Goal: Find specific page/section: Find specific page/section

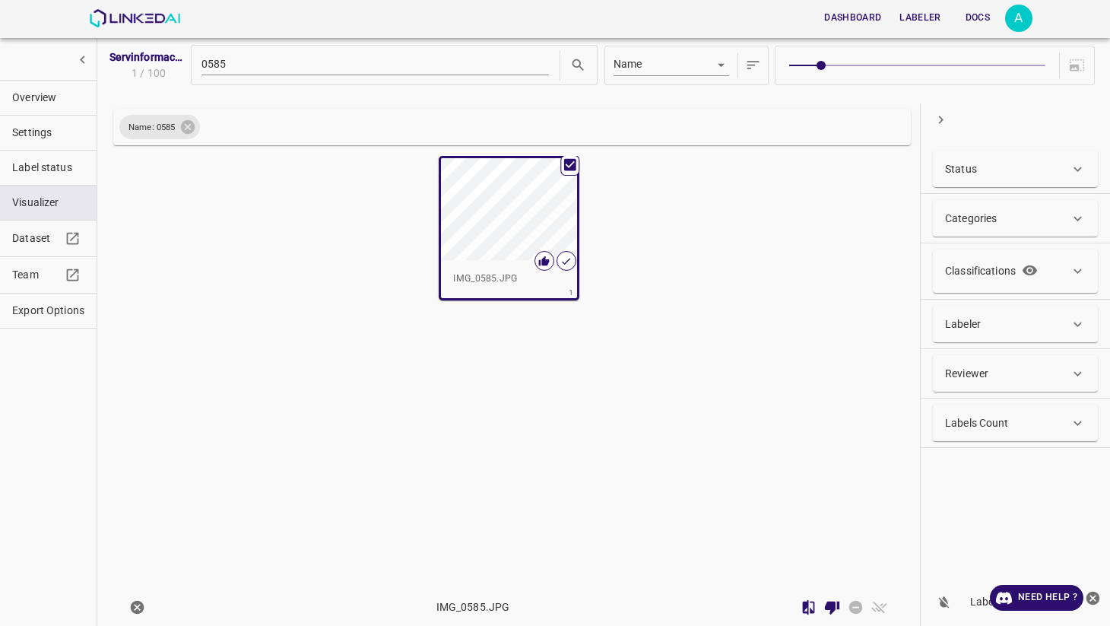
click at [83, 58] on icon "show more" at bounding box center [82, 59] width 5 height 8
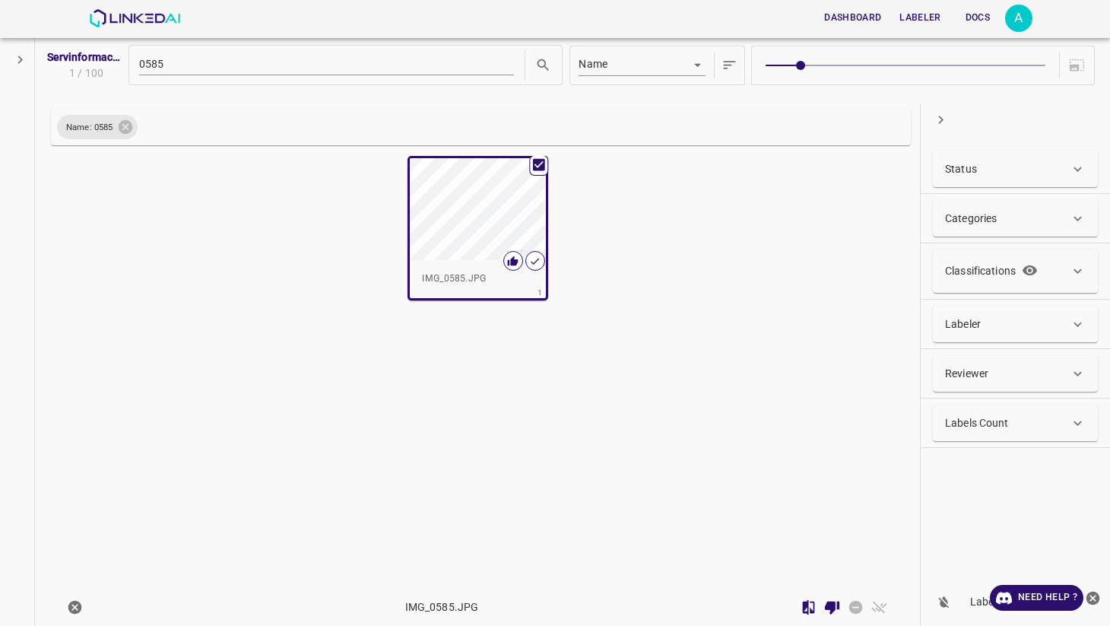
click at [82, 58] on span "Servinformación_Arandanos_2025_ROSADO" at bounding box center [85, 57] width 76 height 16
click at [24, 59] on icon "show more" at bounding box center [20, 60] width 16 height 16
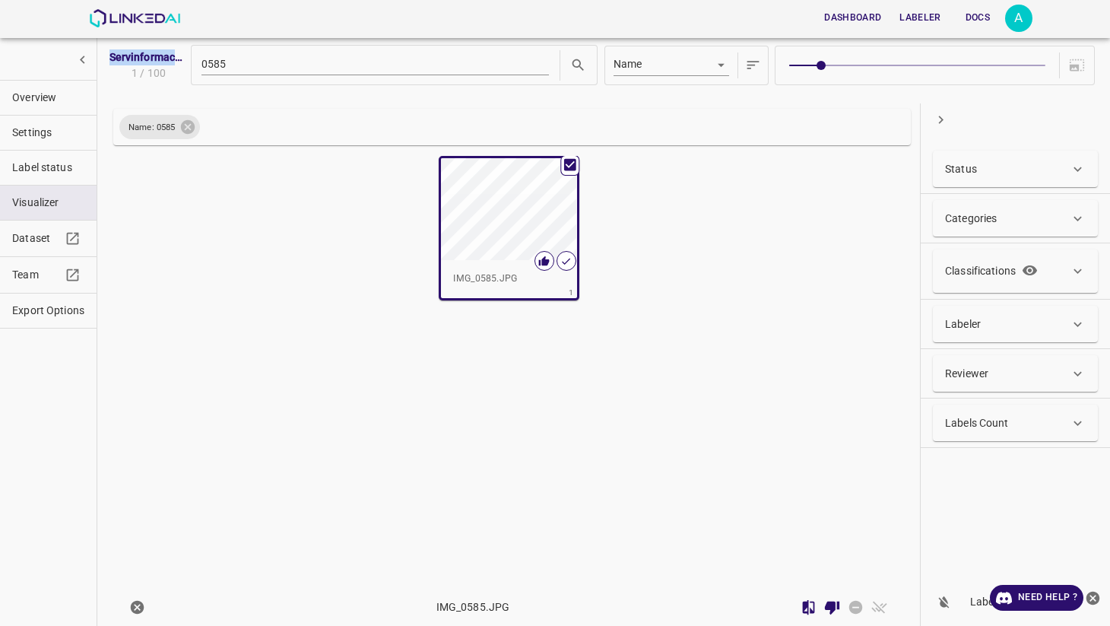
click at [47, 105] on span "Overview" at bounding box center [48, 98] width 72 height 16
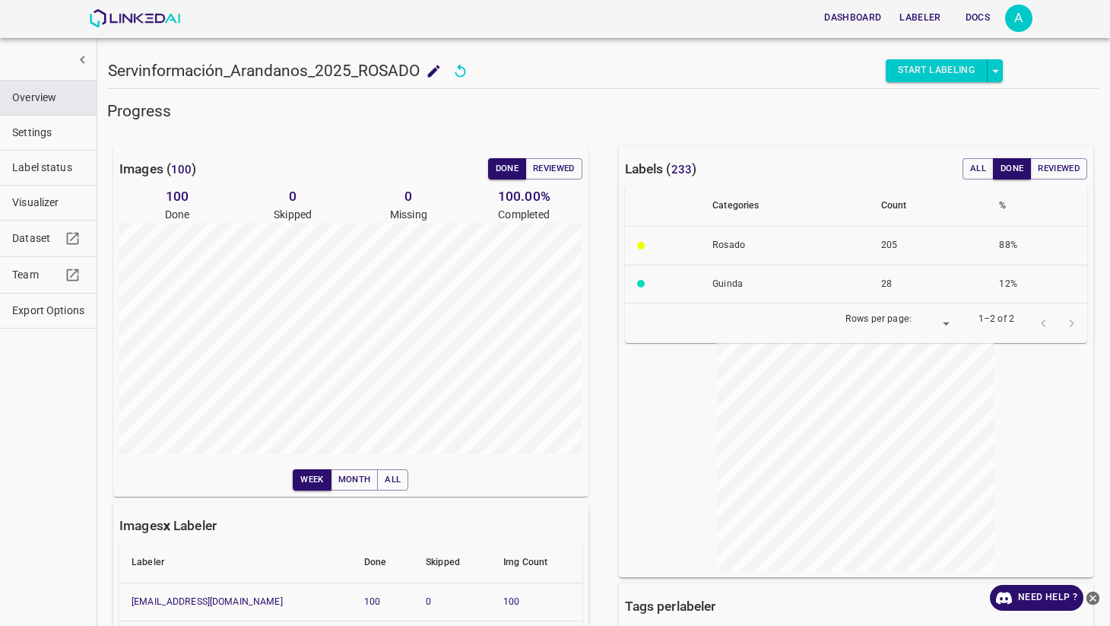
click at [857, 20] on button "Dashboard" at bounding box center [852, 17] width 69 height 25
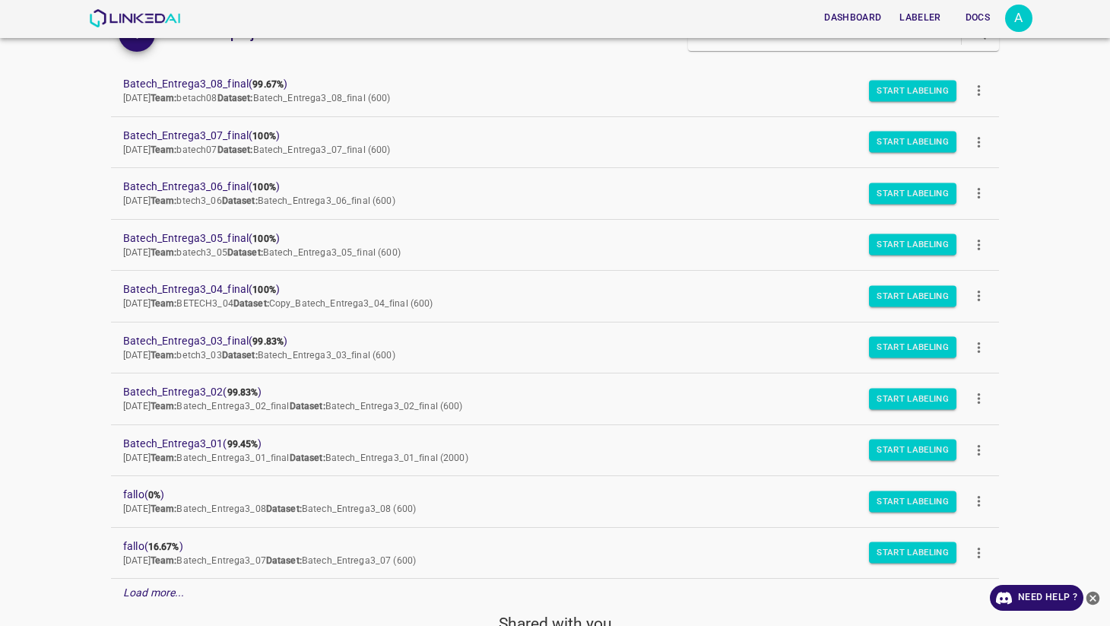
scroll to position [188, 0]
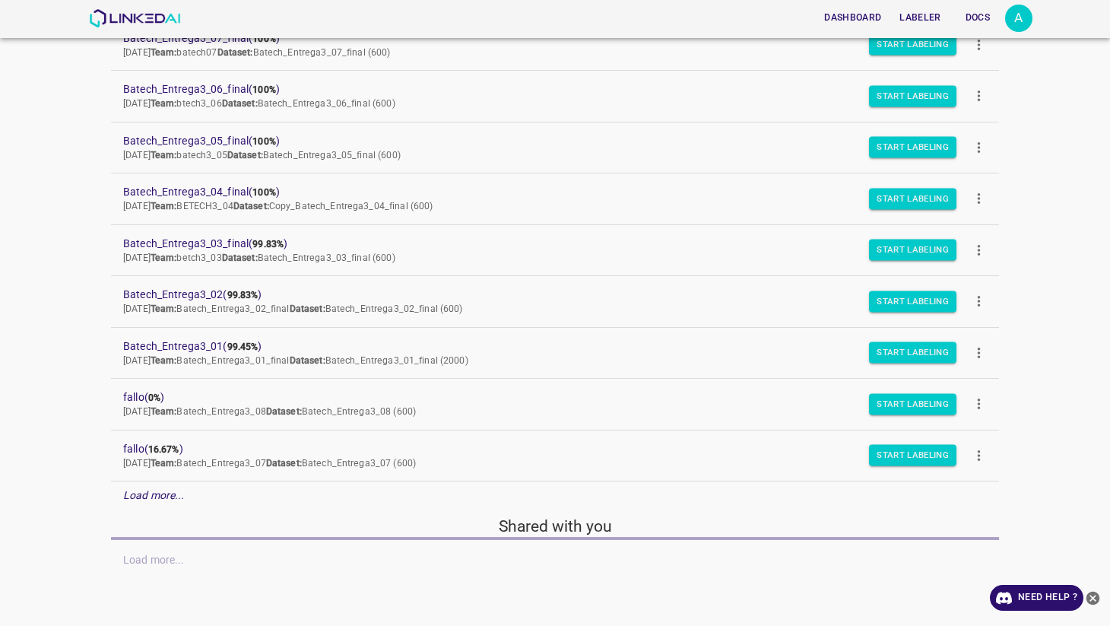
click at [157, 485] on div "Load more..." at bounding box center [555, 495] width 888 height 28
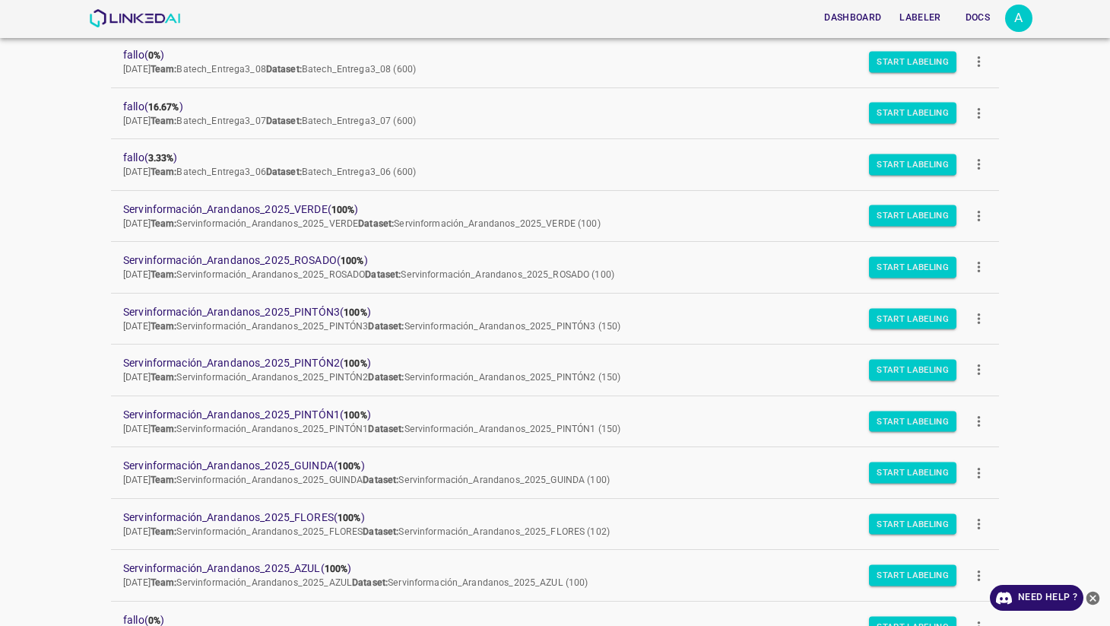
scroll to position [544, 0]
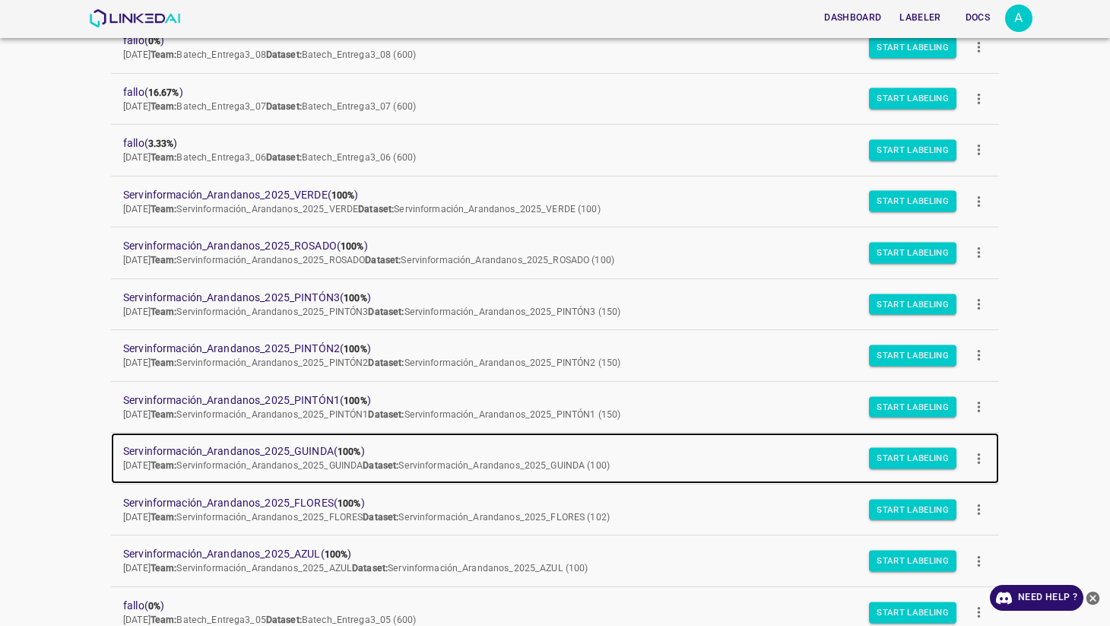
click at [274, 453] on span "Servinformación_Arandanos_2025_GUINDA ( 100% )" at bounding box center [542, 451] width 839 height 16
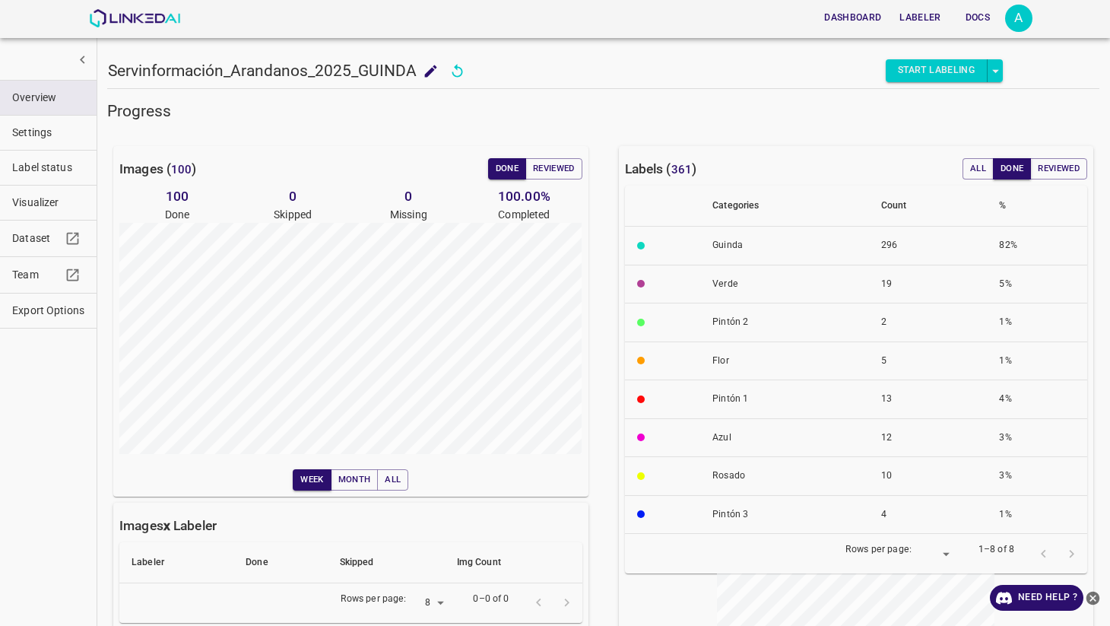
click at [46, 200] on span "Visualizer" at bounding box center [48, 203] width 72 height 16
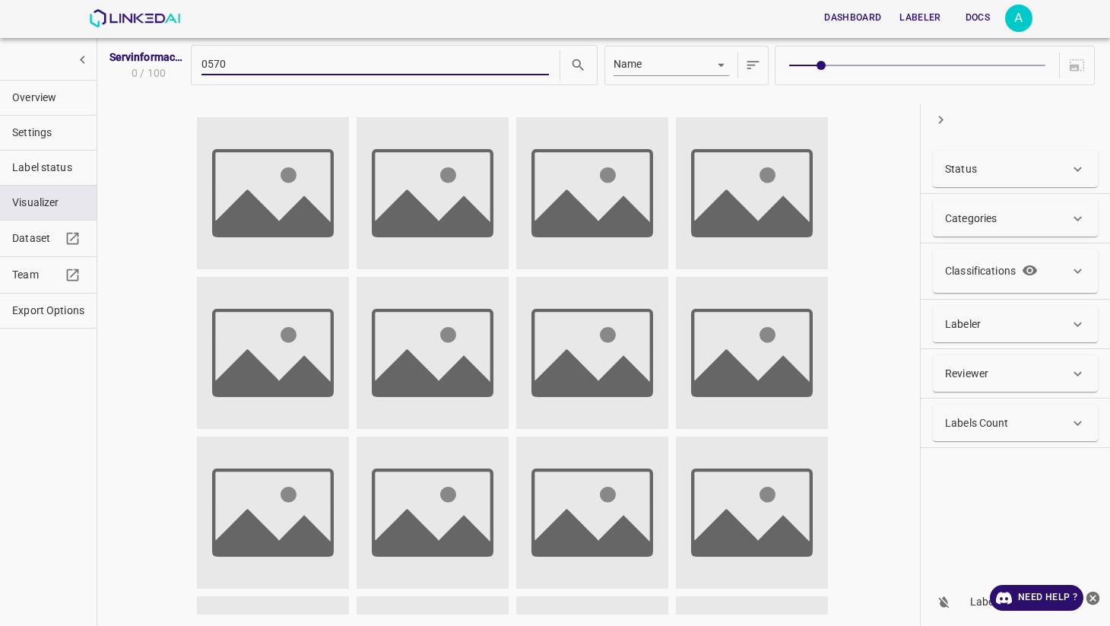
type input "0570"
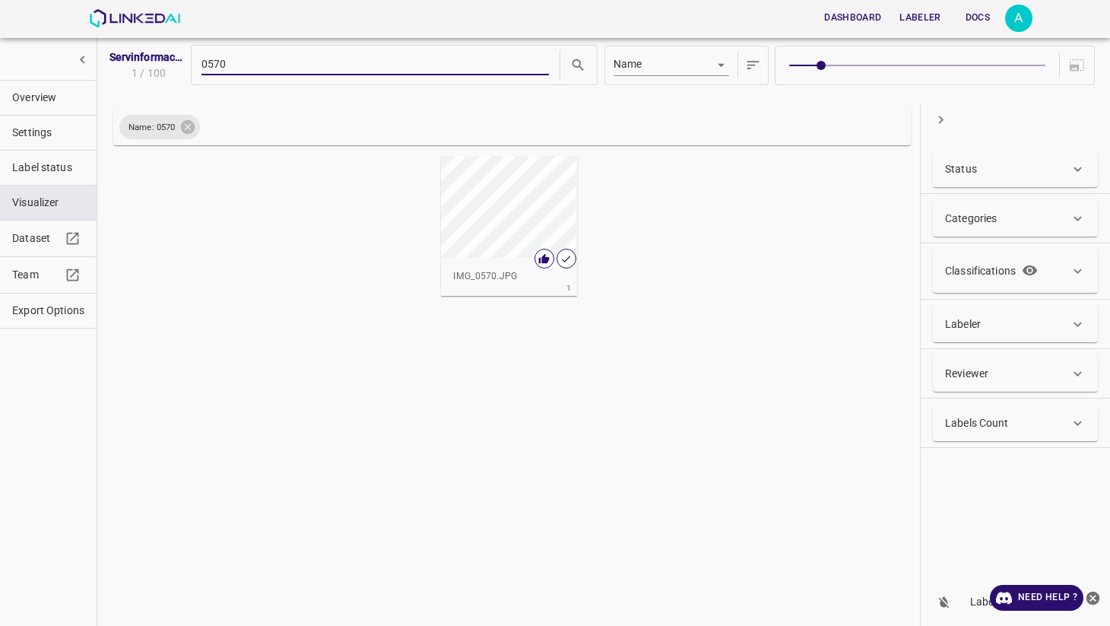
click at [496, 206] on div "button" at bounding box center [508, 207] width 135 height 102
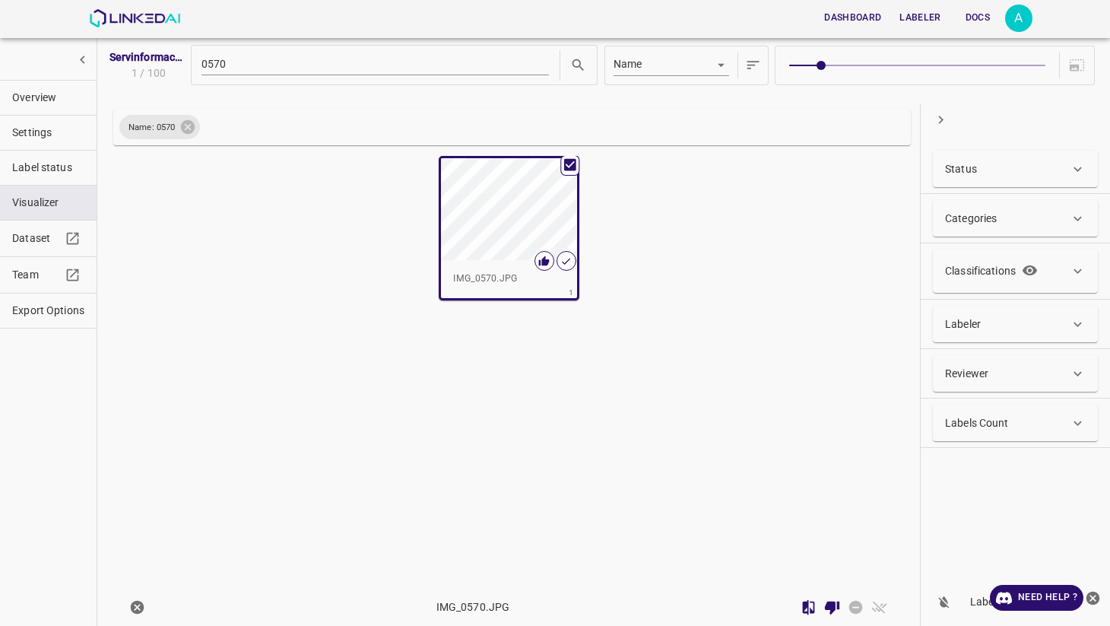
click at [496, 206] on div "button" at bounding box center [508, 209] width 135 height 102
